Goal: Information Seeking & Learning: Learn about a topic

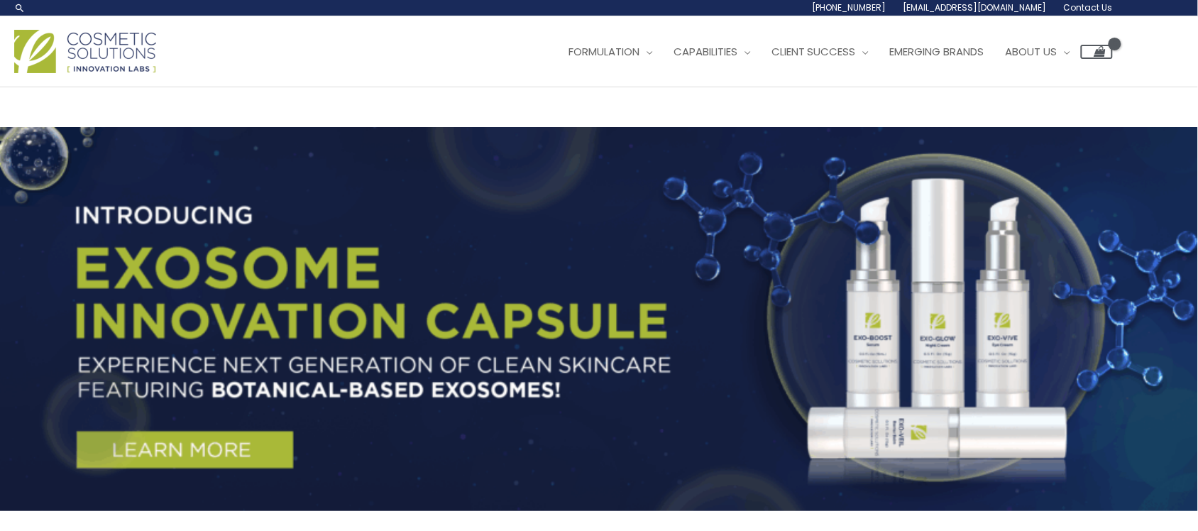
click at [0, 0] on input "Search..." at bounding box center [0, 0] width 0 height 0
type input "e"
type input "ẽ"
type input "exosome"
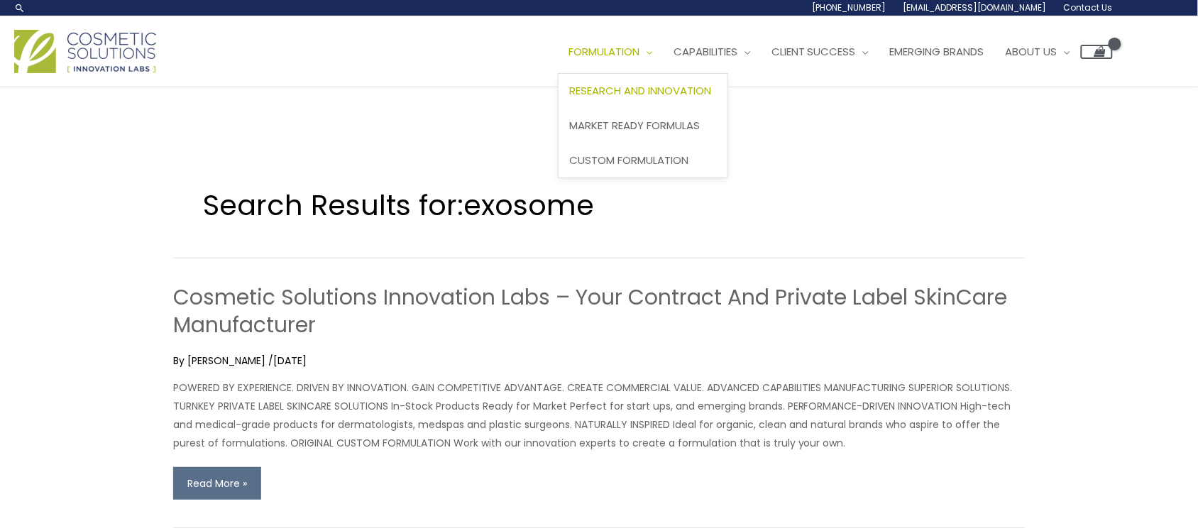
click at [676, 94] on span "Research and Innovation" at bounding box center [640, 90] width 142 height 15
